Goal: Transaction & Acquisition: Purchase product/service

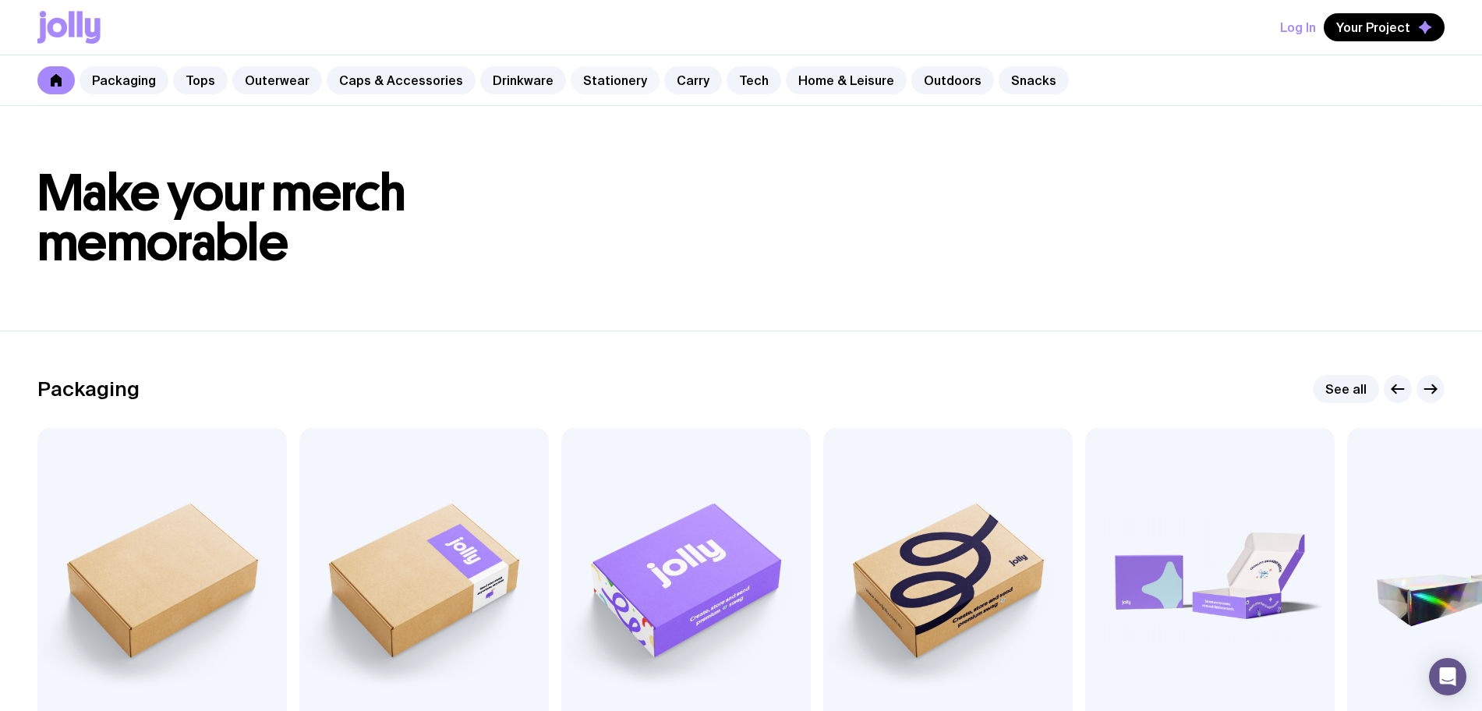
click at [611, 75] on link "Stationery" at bounding box center [615, 80] width 89 height 28
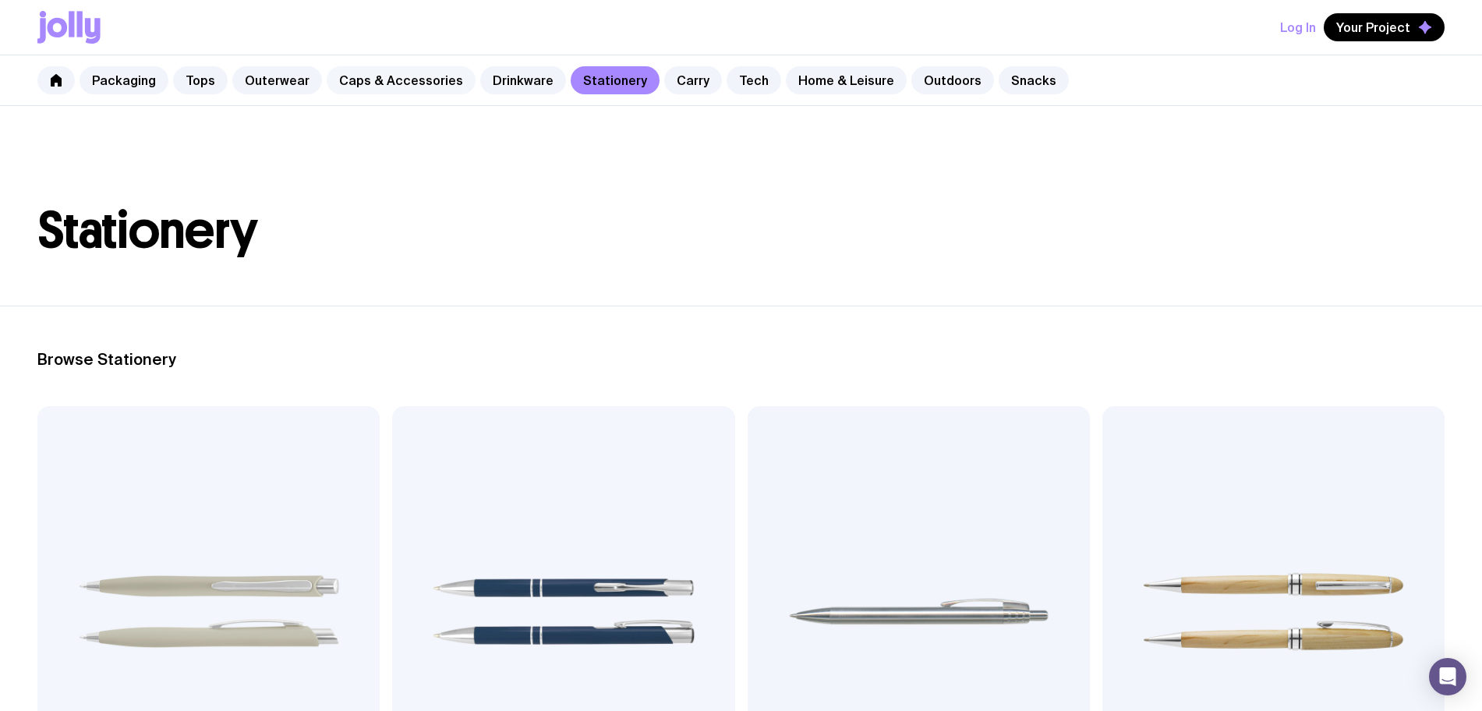
click at [428, 94] on link "Caps & Accessories" at bounding box center [401, 80] width 149 height 28
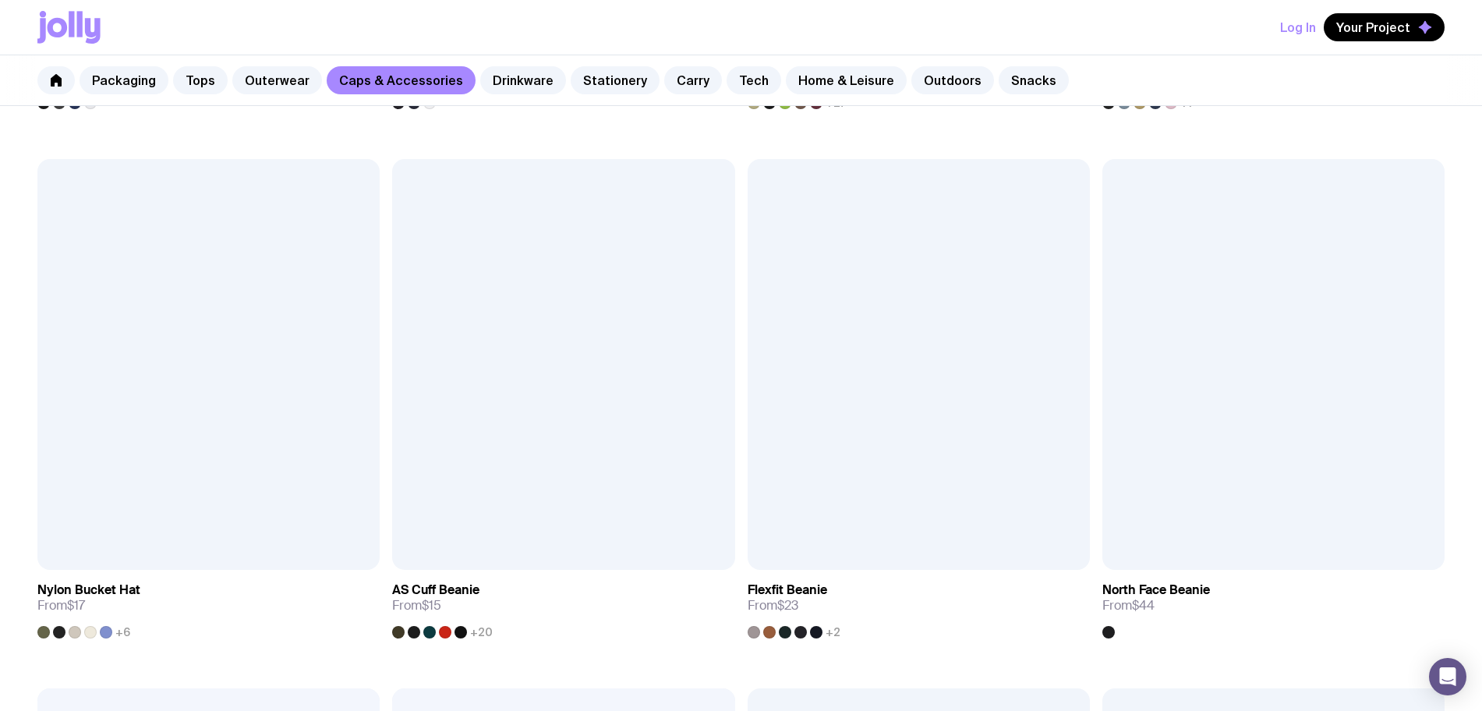
scroll to position [1446, 0]
